Goal: Navigation & Orientation: Find specific page/section

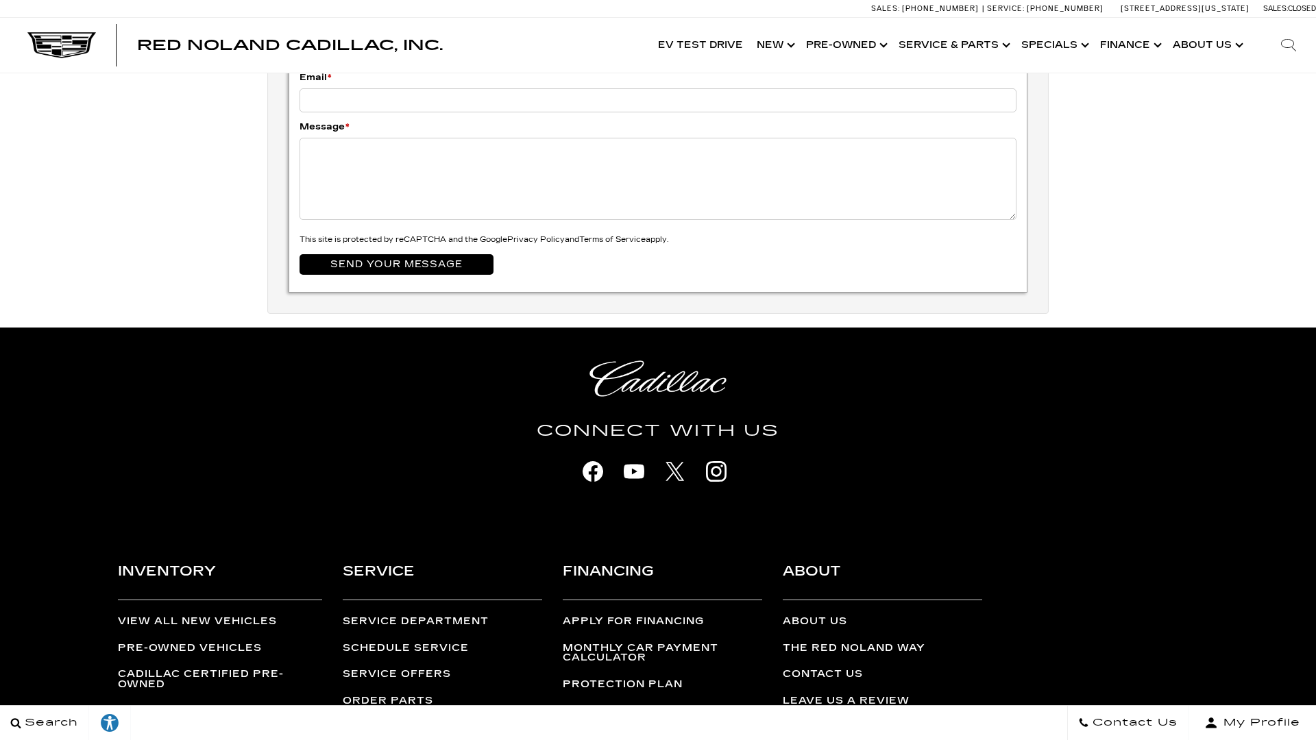
scroll to position [4922, 0]
